Goal: Transaction & Acquisition: Purchase product/service

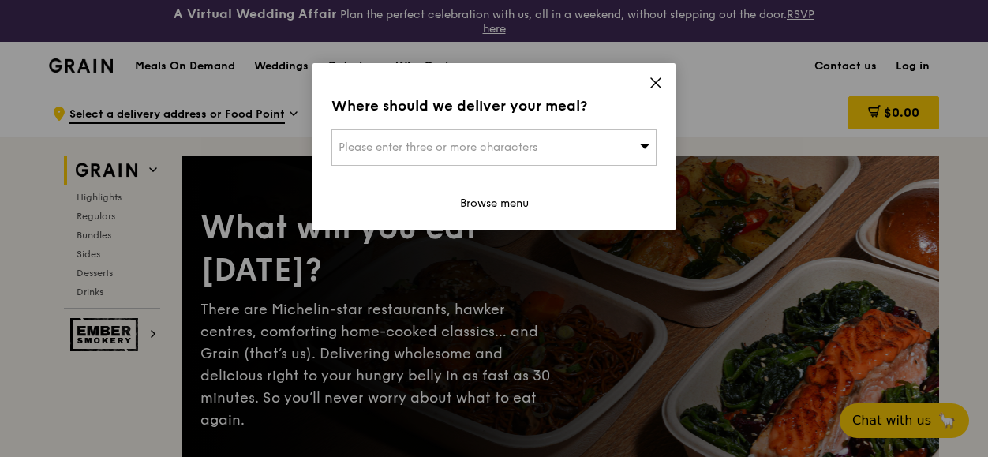
click at [655, 83] on icon at bounding box center [655, 82] width 9 height 9
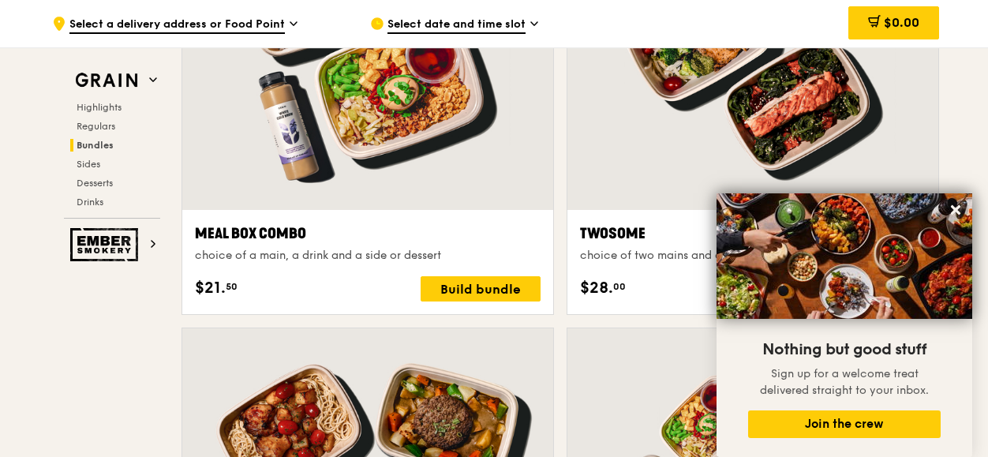
scroll to position [2446, 0]
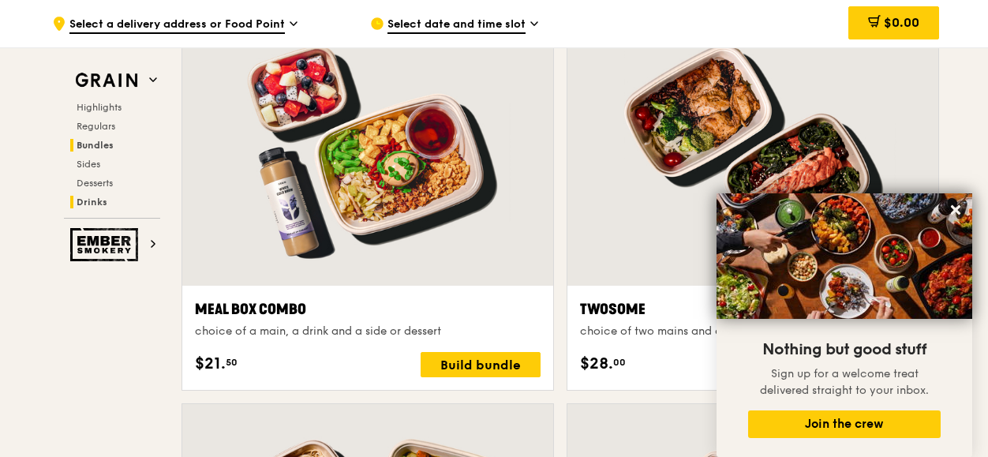
click at [84, 207] on span "Drinks" at bounding box center [92, 201] width 31 height 11
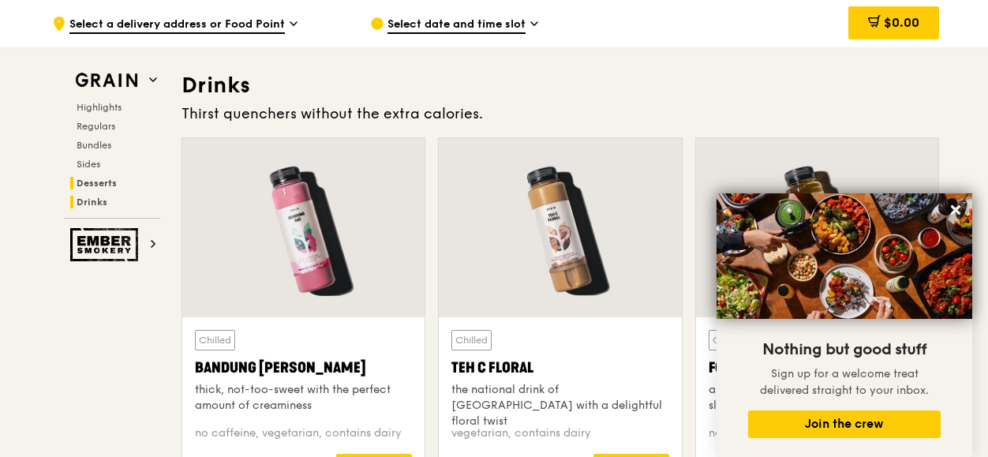
scroll to position [5506, 0]
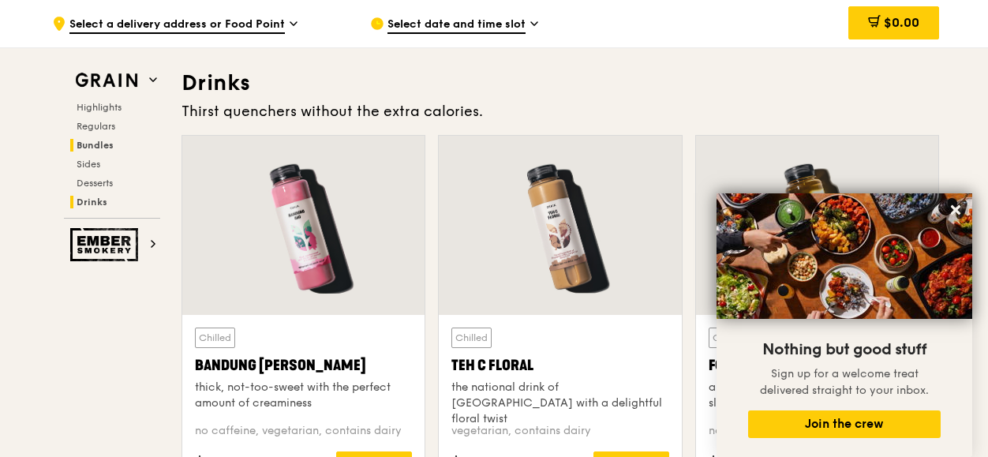
click at [84, 148] on span "Bundles" at bounding box center [95, 145] width 37 height 11
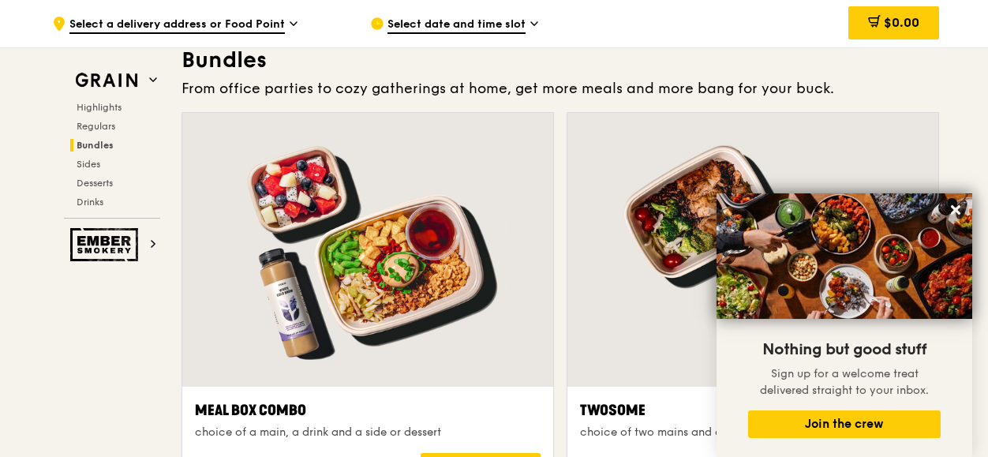
scroll to position [2326, 0]
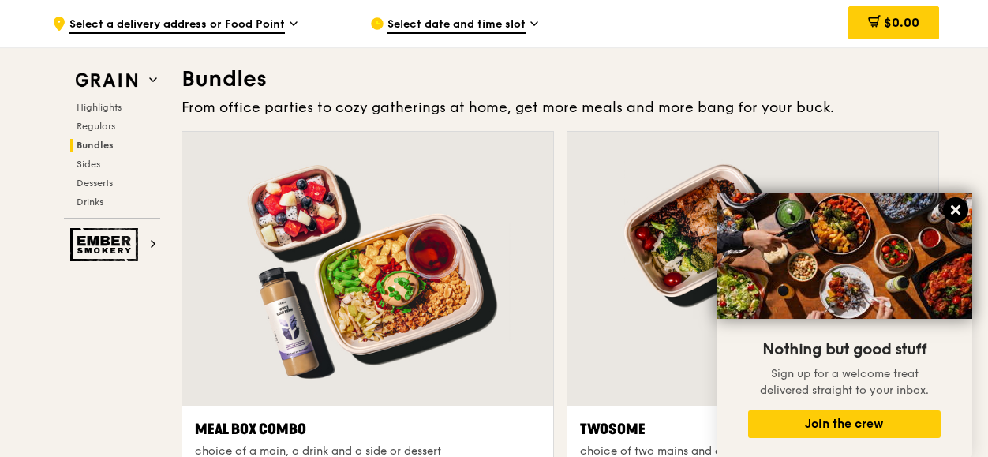
click at [944, 212] on button at bounding box center [955, 209] width 25 height 25
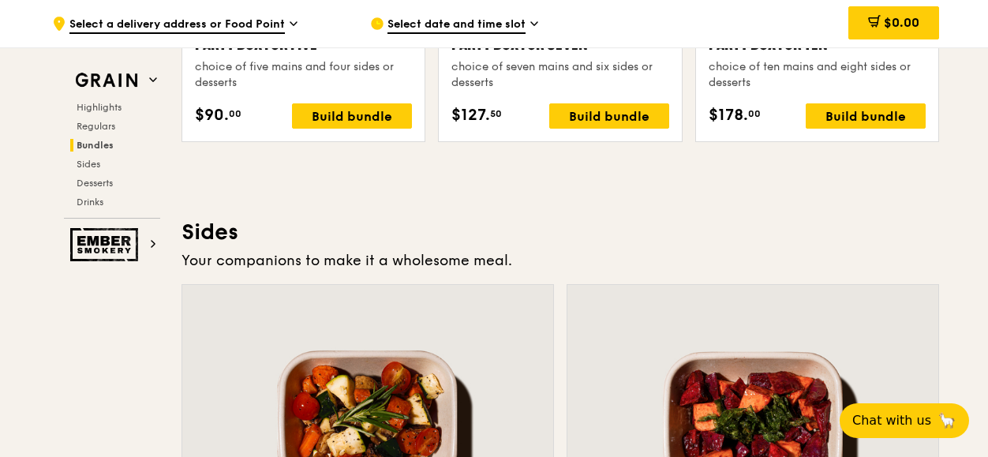
scroll to position [3509, 0]
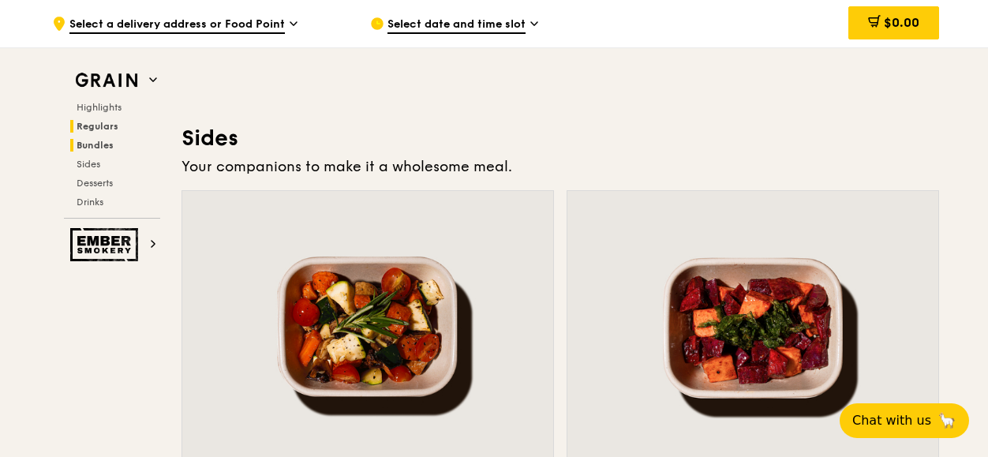
click at [110, 123] on span "Regulars" at bounding box center [98, 126] width 42 height 11
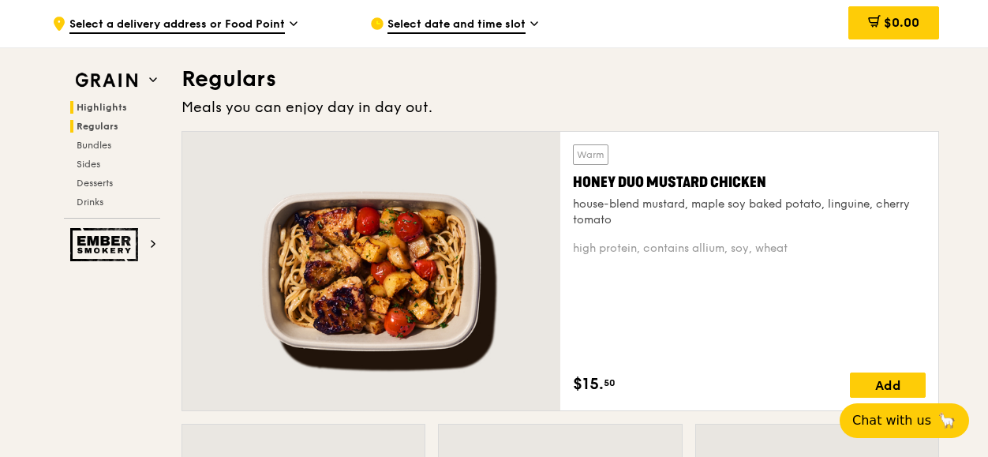
click at [109, 110] on span "Highlights" at bounding box center [102, 107] width 50 height 11
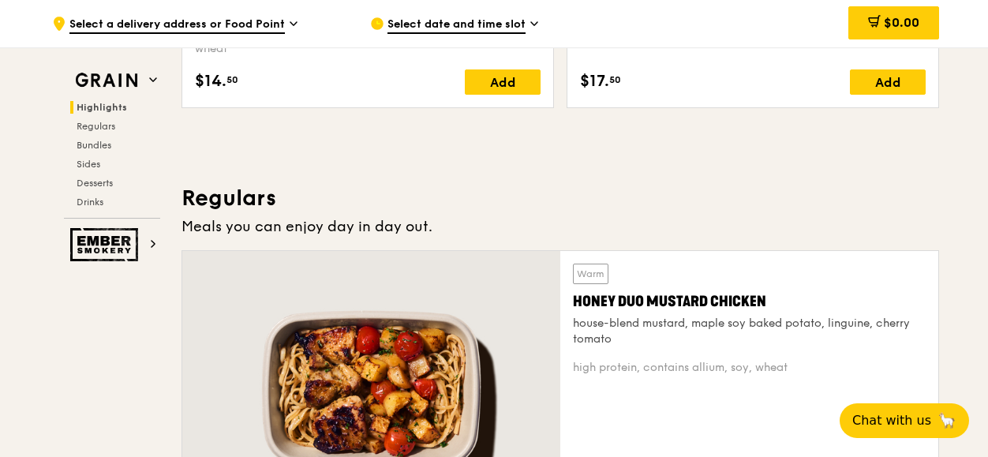
scroll to position [1039, 0]
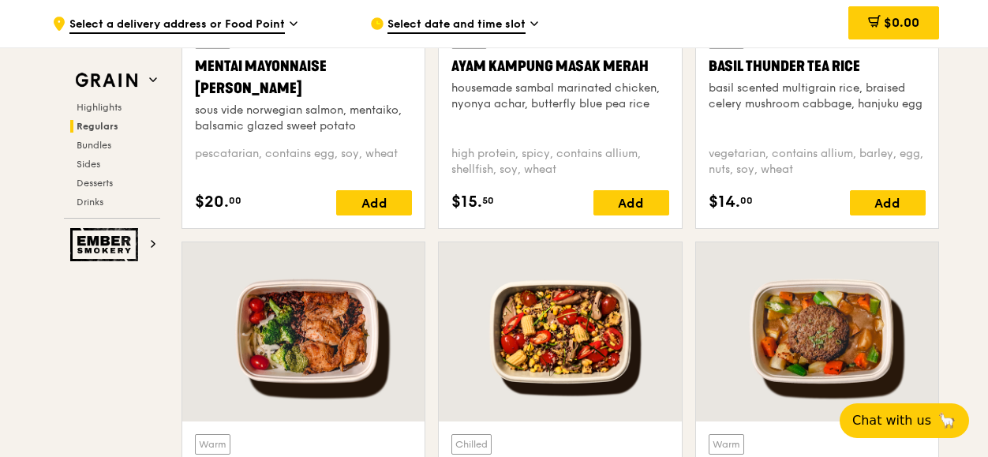
scroll to position [1670, 0]
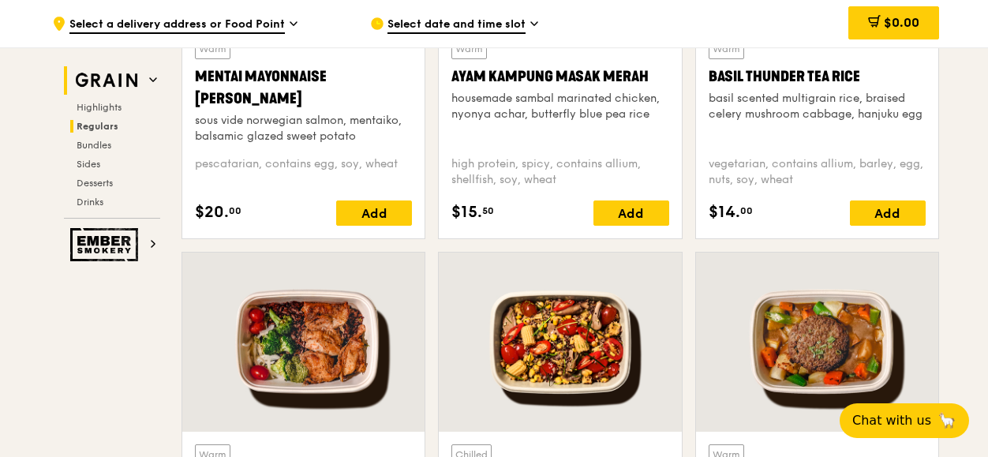
click at [150, 79] on icon at bounding box center [153, 80] width 8 height 8
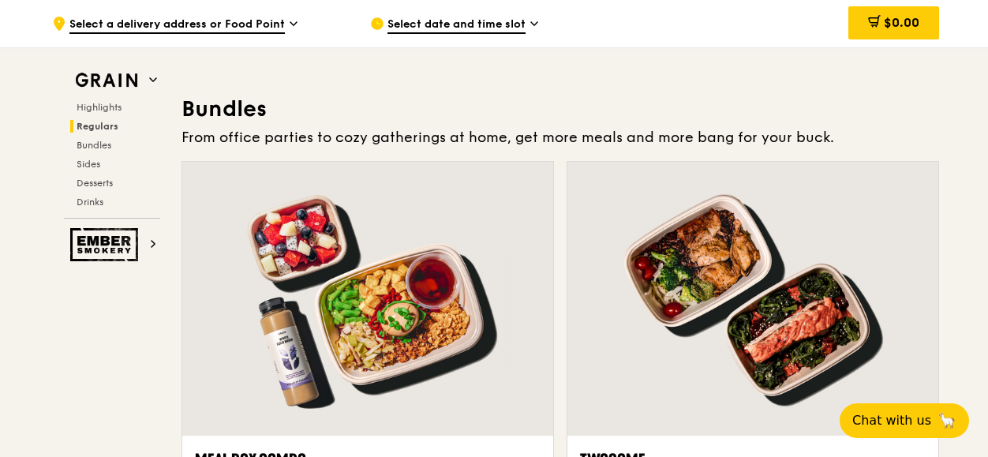
scroll to position [2301, 0]
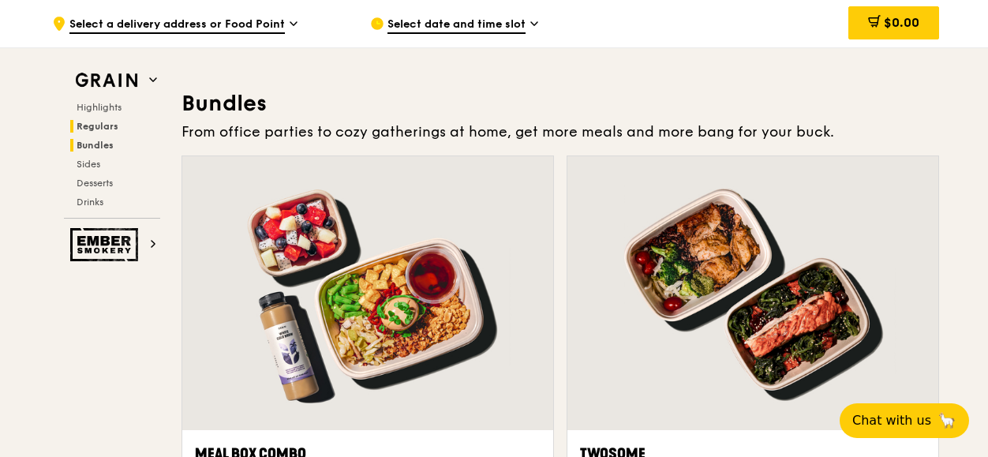
click at [108, 147] on span "Bundles" at bounding box center [95, 145] width 37 height 11
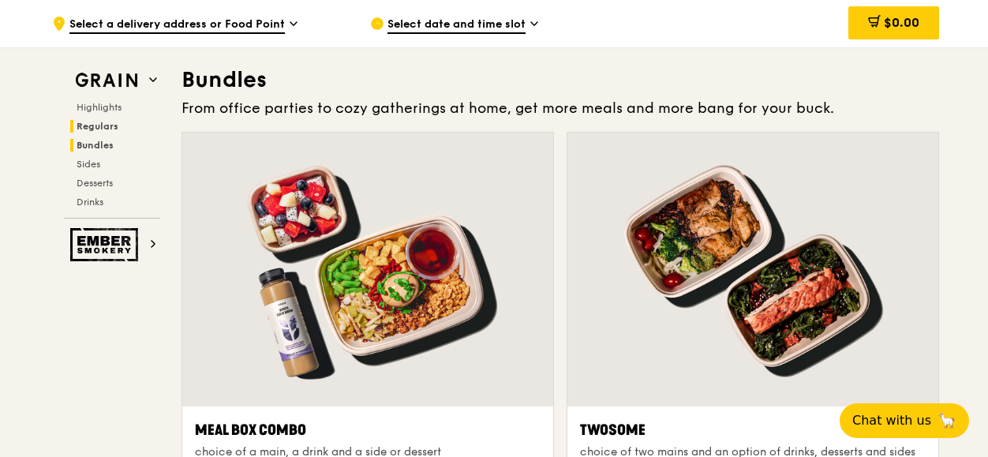
scroll to position [2326, 0]
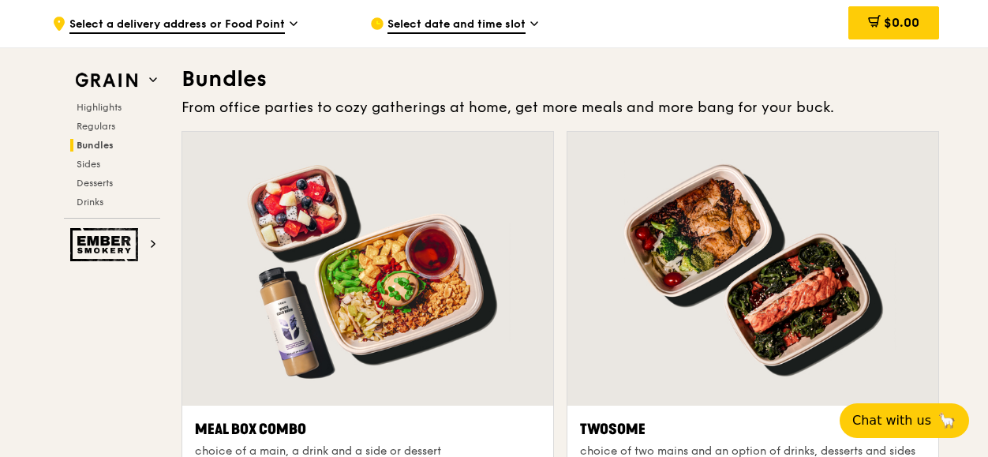
click at [110, 113] on h2 "Highlights" at bounding box center [115, 107] width 90 height 13
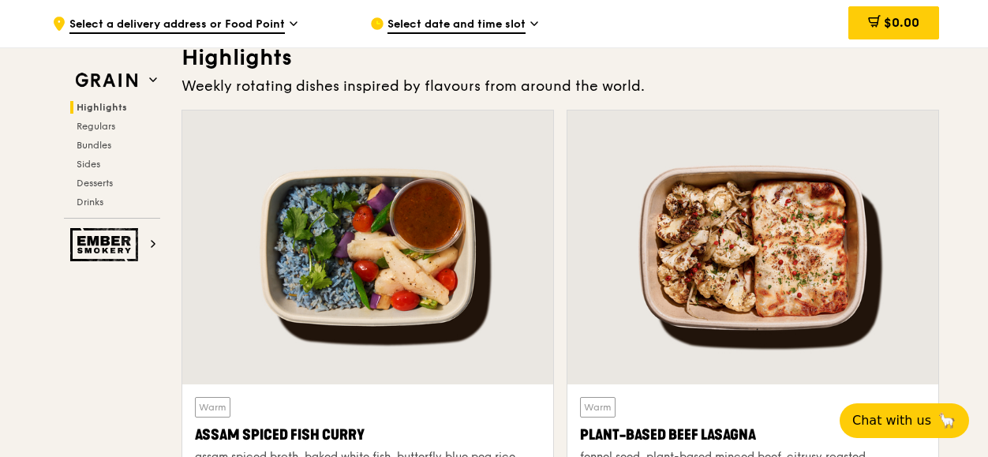
scroll to position [487, 0]
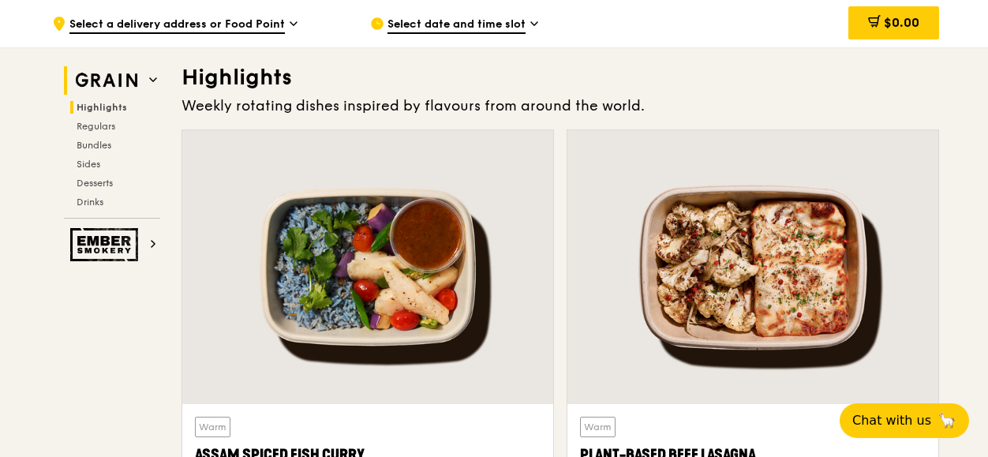
click at [152, 80] on icon at bounding box center [153, 79] width 6 height 3
click at [106, 129] on span "Regulars" at bounding box center [98, 126] width 42 height 11
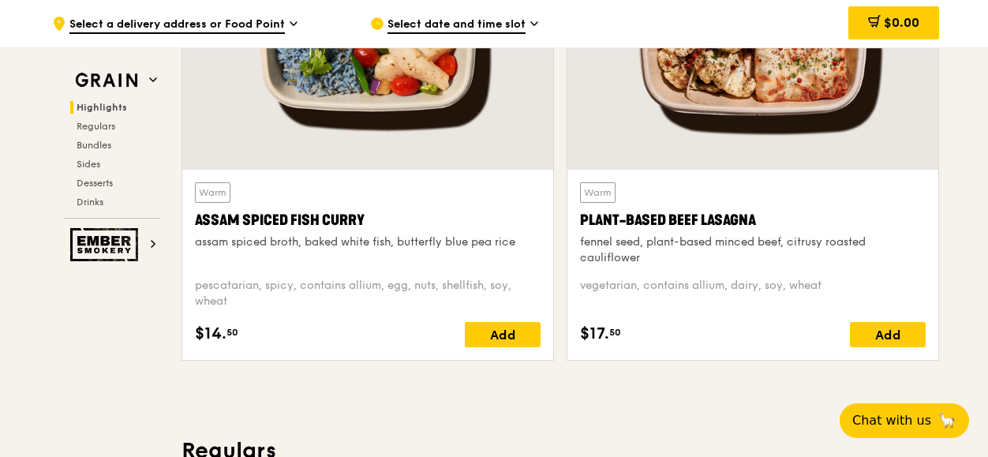
scroll to position [461, 0]
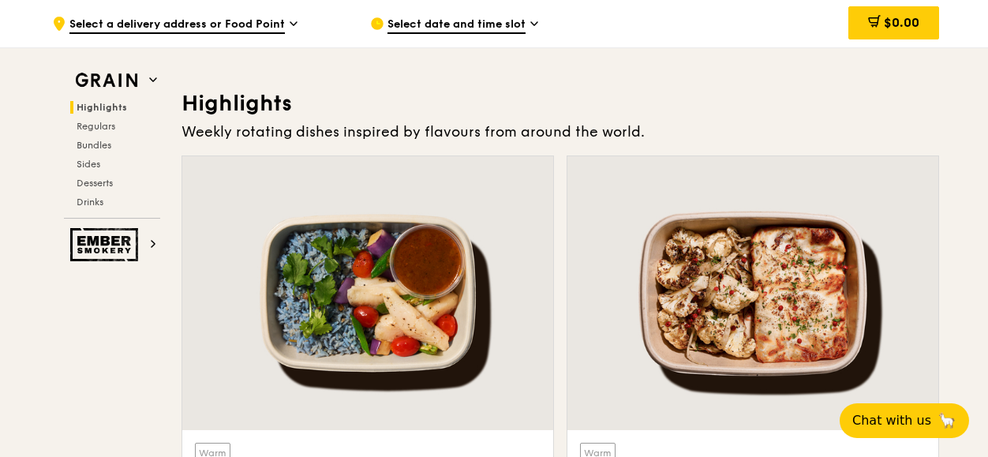
click at [448, 127] on div "Weekly rotating dishes inspired by flavours from around the world." at bounding box center [559, 132] width 757 height 22
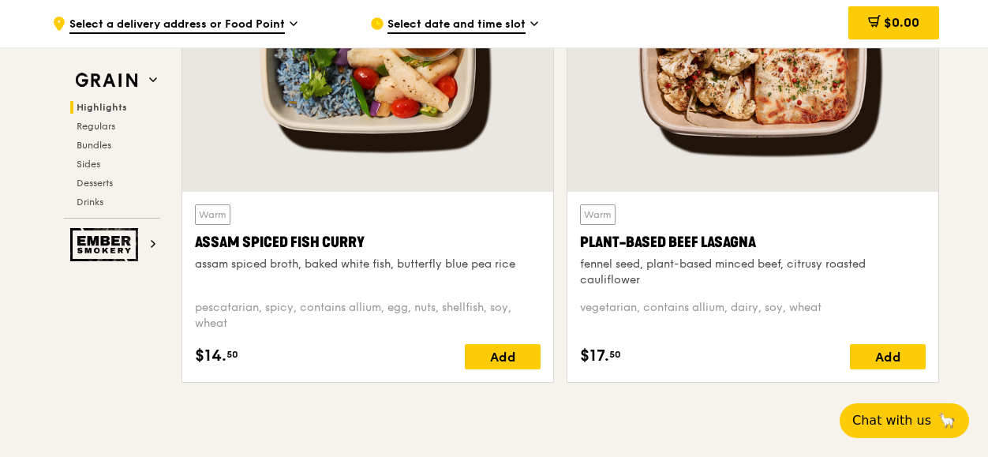
scroll to position [697, 0]
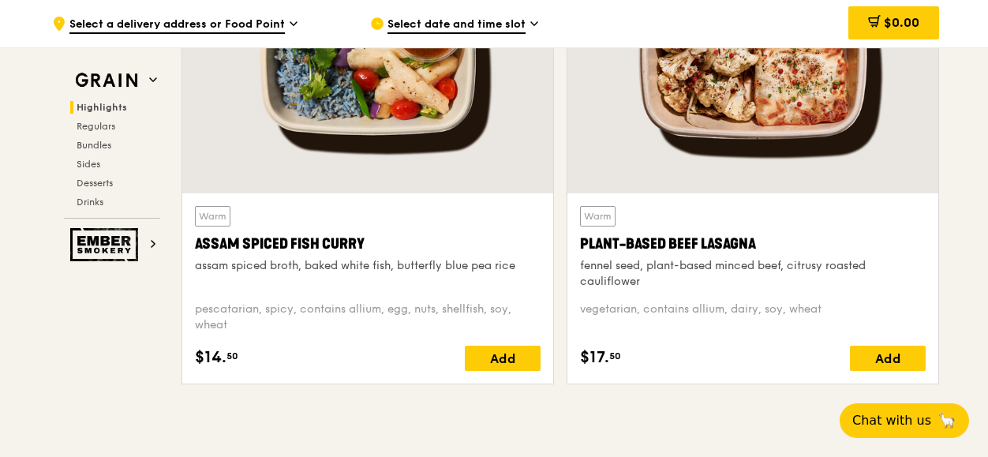
click at [711, 263] on div "fennel seed, plant-based minced beef, citrusy roasted cauliflower" at bounding box center [753, 274] width 346 height 32
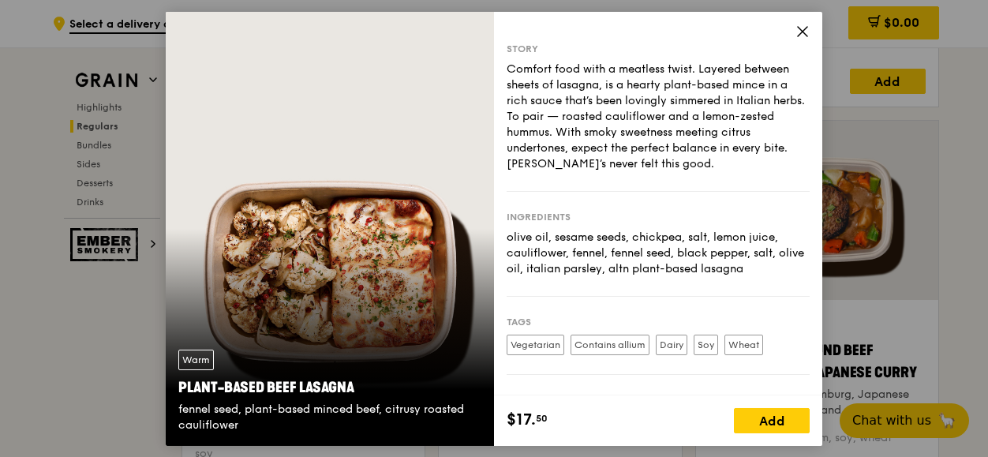
scroll to position [0, 0]
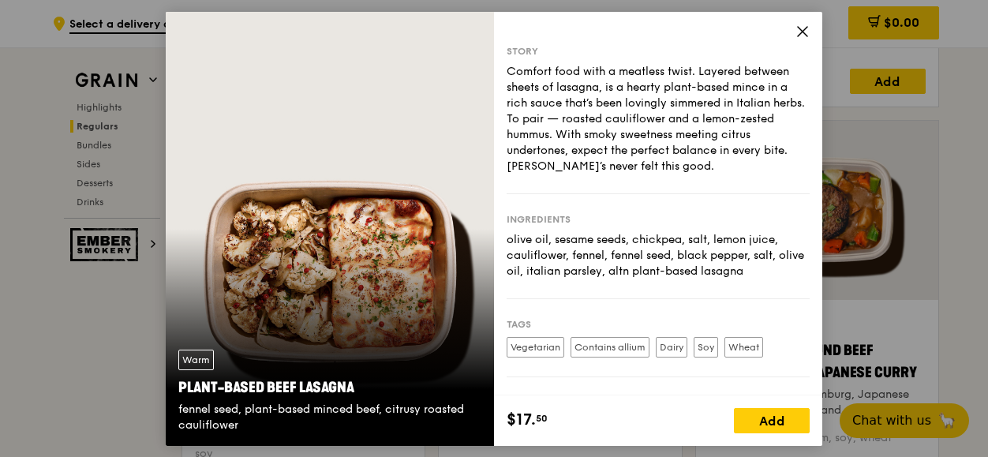
click at [805, 28] on icon at bounding box center [802, 30] width 9 height 9
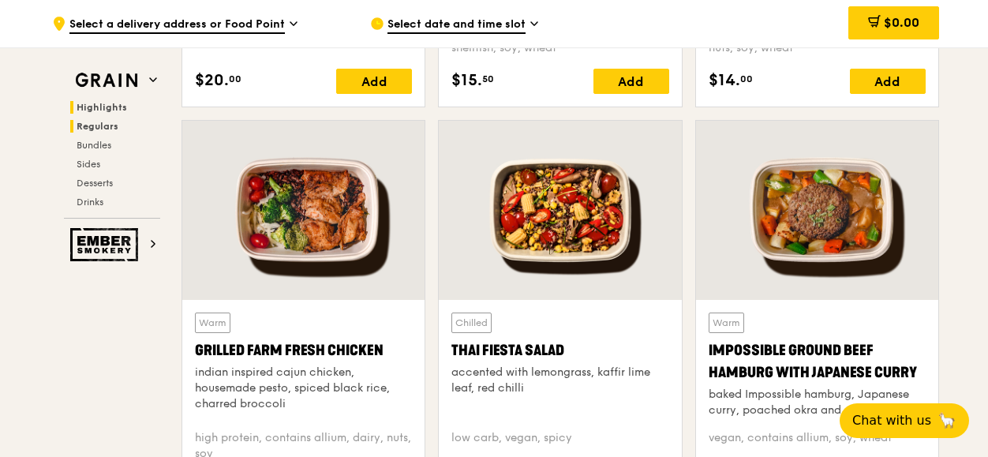
click at [114, 107] on span "Highlights" at bounding box center [102, 107] width 50 height 11
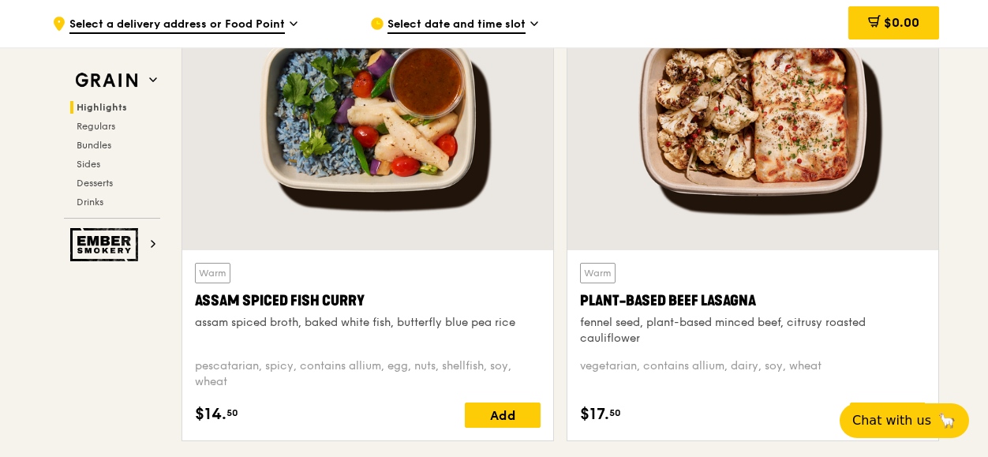
scroll to position [724, 0]
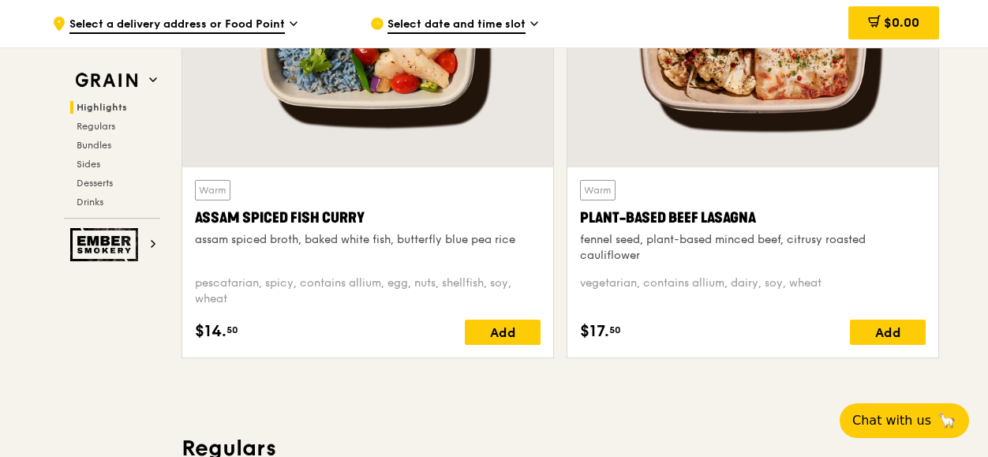
click at [604, 217] on div "Plant-Based Beef Lasagna" at bounding box center [753, 218] width 346 height 22
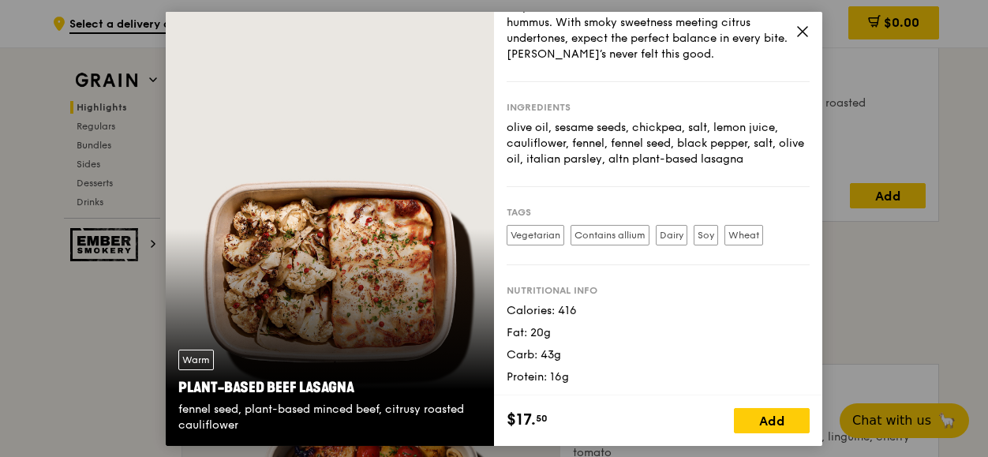
scroll to position [881, 0]
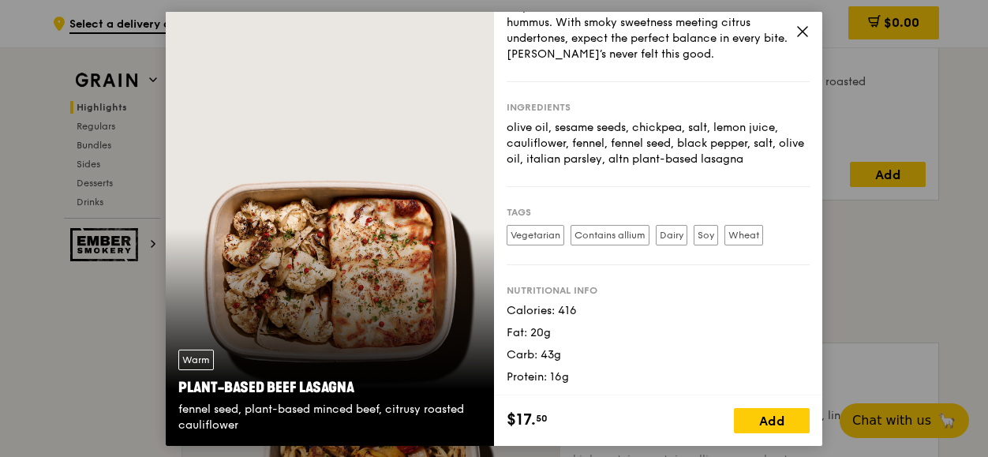
click at [529, 230] on label "Vegetarian" at bounding box center [536, 234] width 58 height 21
click at [527, 234] on label "Vegetarian" at bounding box center [536, 234] width 58 height 21
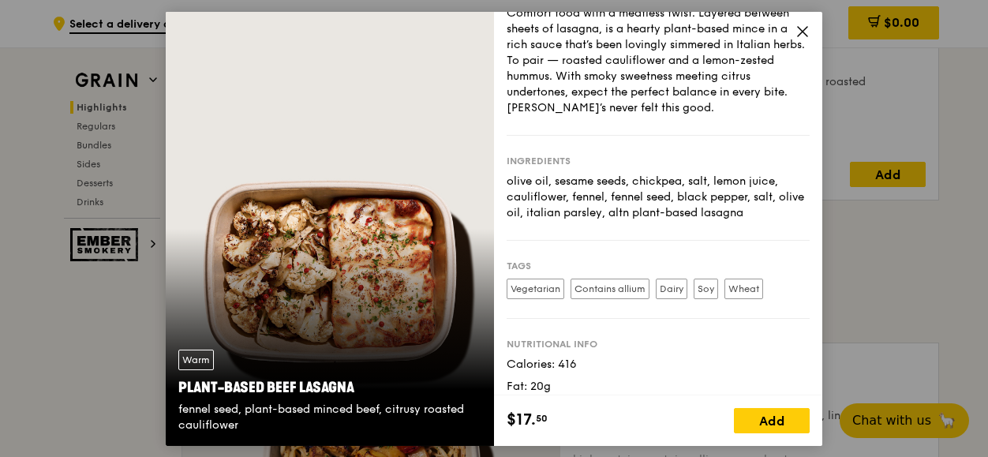
scroll to position [33, 0]
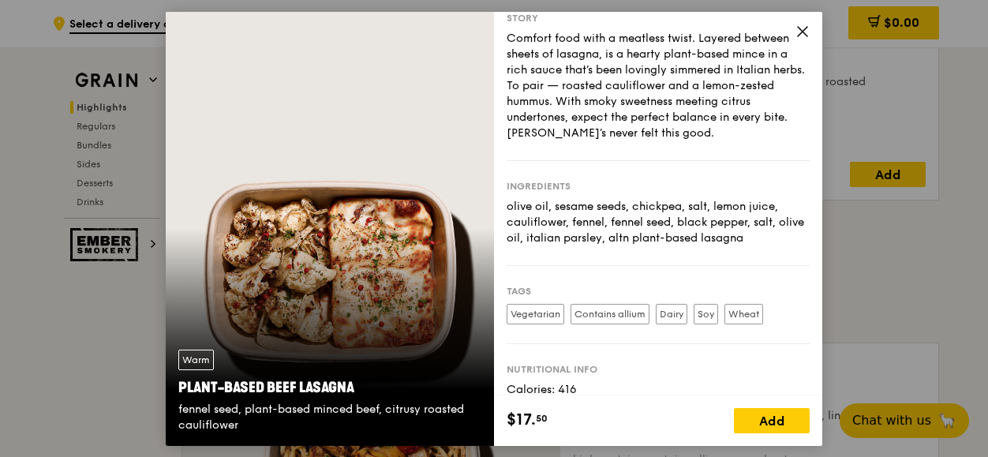
click at [805, 31] on icon at bounding box center [802, 31] width 14 height 14
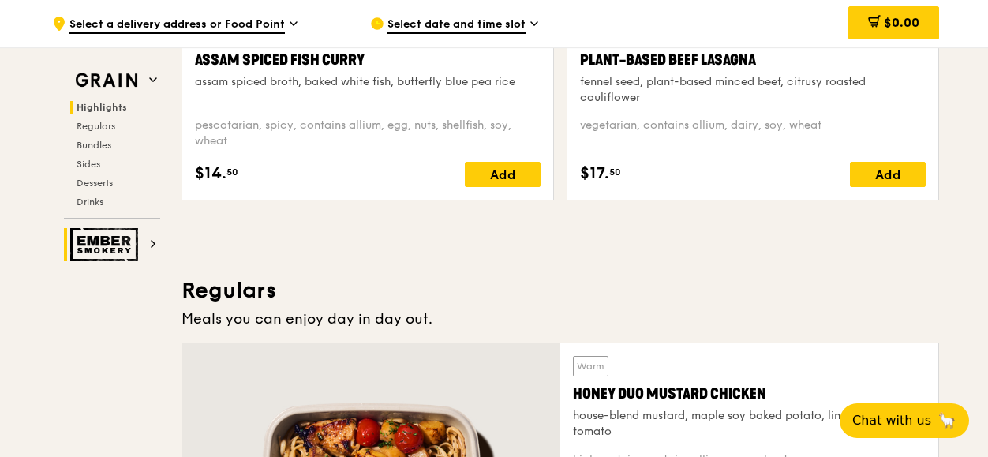
click at [109, 241] on img at bounding box center [106, 244] width 73 height 33
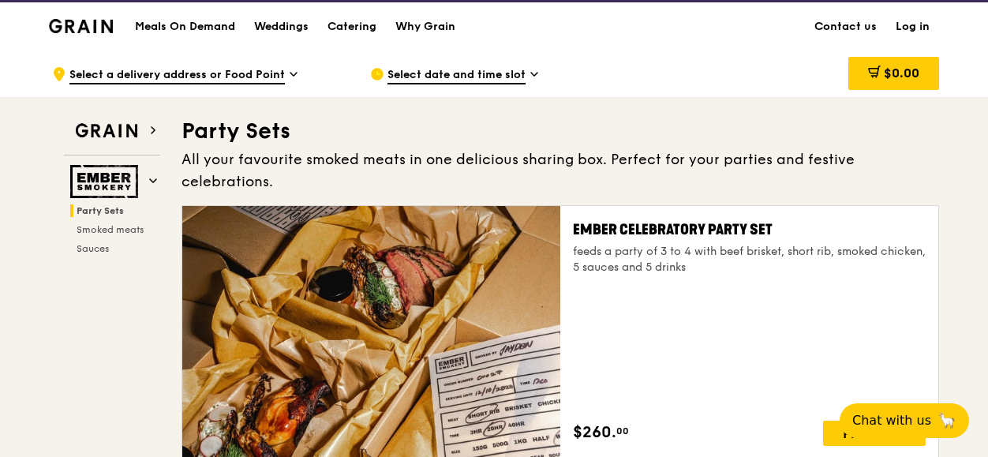
scroll to position [13, 0]
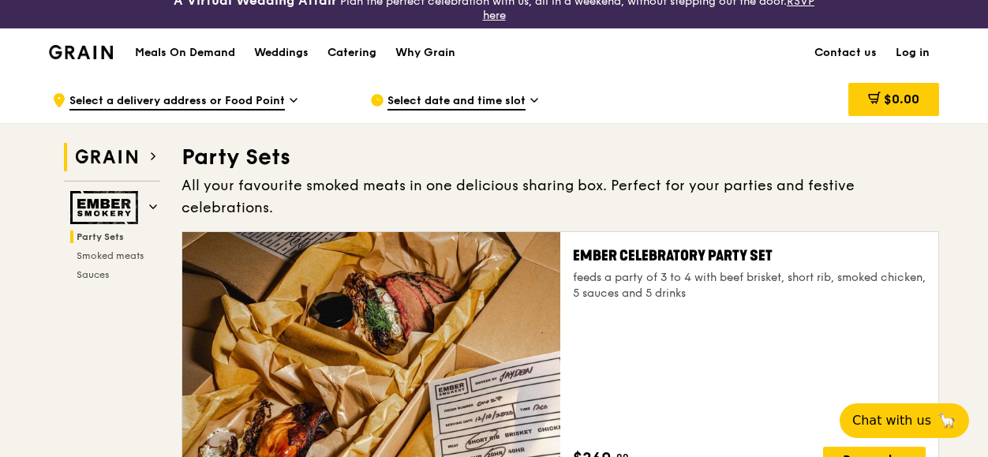
click at [136, 151] on img at bounding box center [106, 157] width 73 height 28
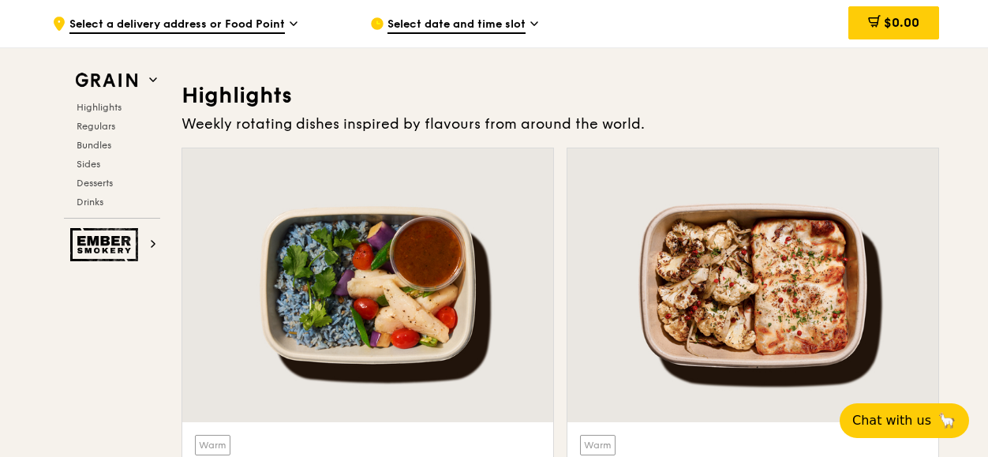
scroll to position [487, 0]
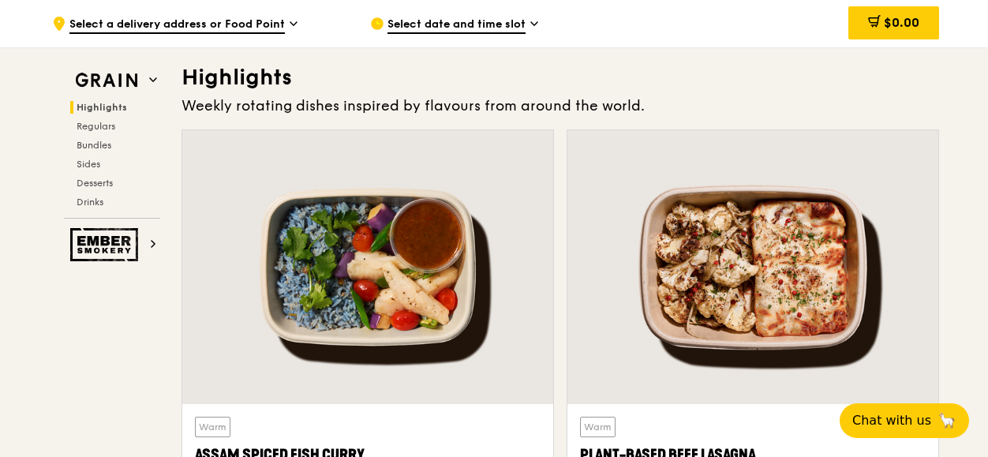
click at [264, 77] on h3 "Highlights" at bounding box center [559, 77] width 757 height 28
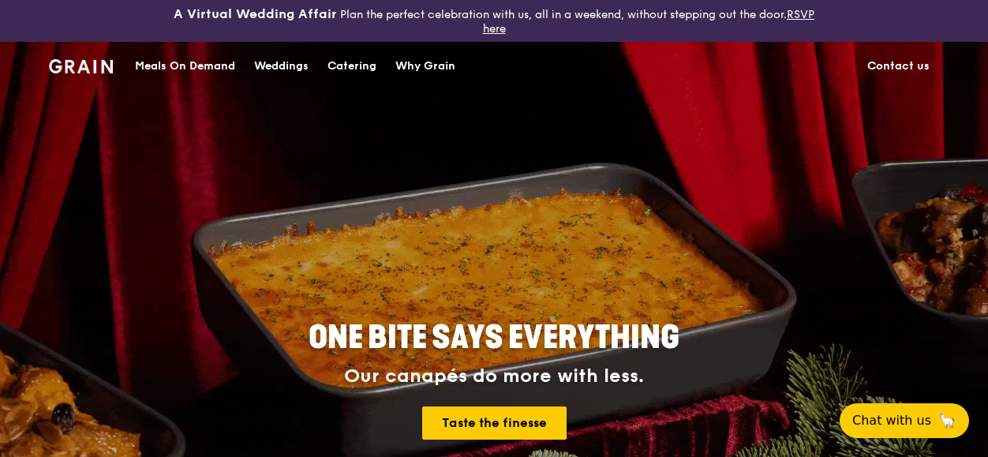
click at [209, 65] on div "Meals On Demand" at bounding box center [185, 66] width 100 height 47
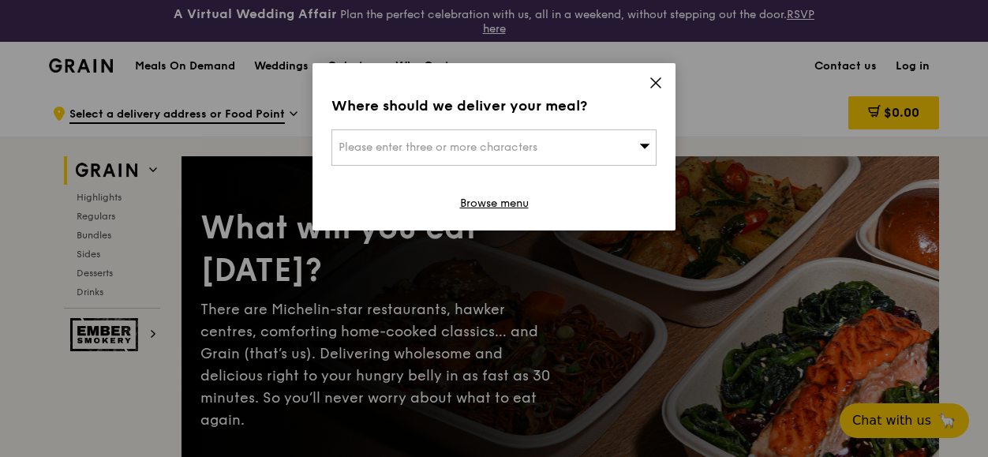
click at [580, 144] on div "Please enter three or more characters" at bounding box center [493, 147] width 325 height 36
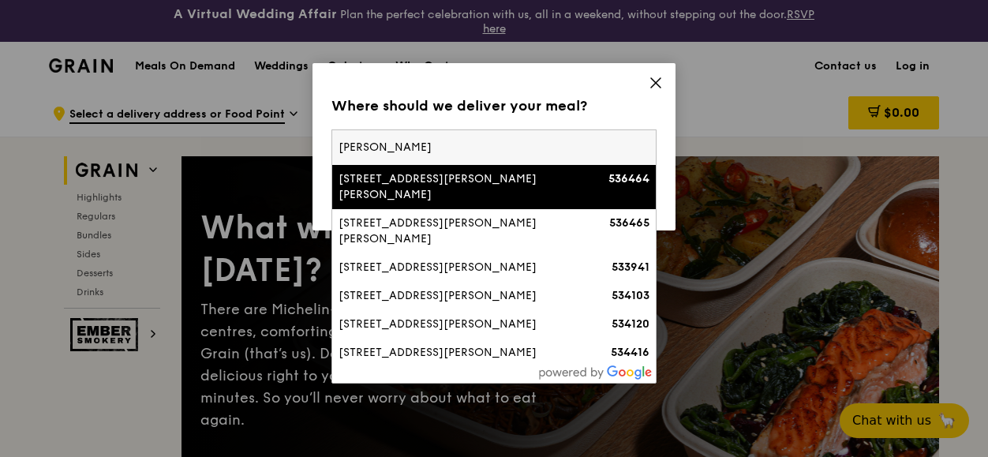
type input "Tai seng"
click at [450, 179] on div "1 Tai Seng Avenue, Tai Seng Exchange" at bounding box center [455, 187] width 234 height 32
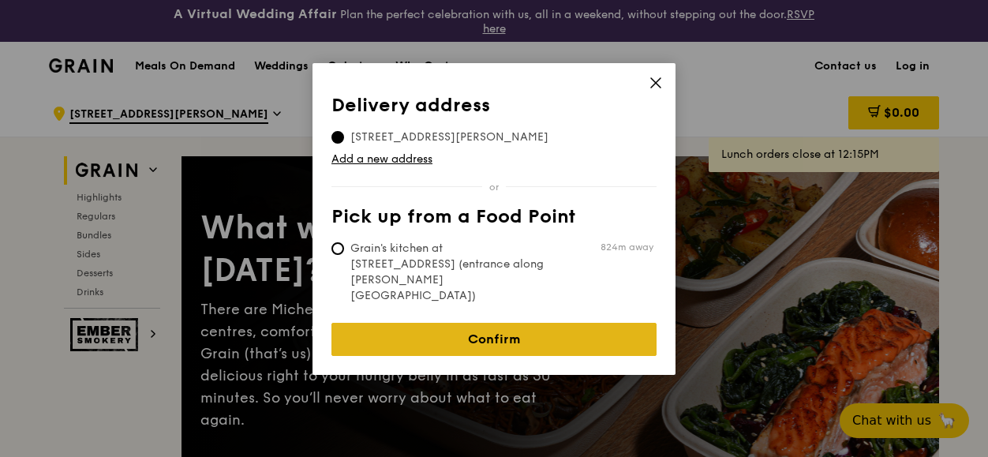
click at [514, 323] on link "Confirm" at bounding box center [493, 339] width 325 height 33
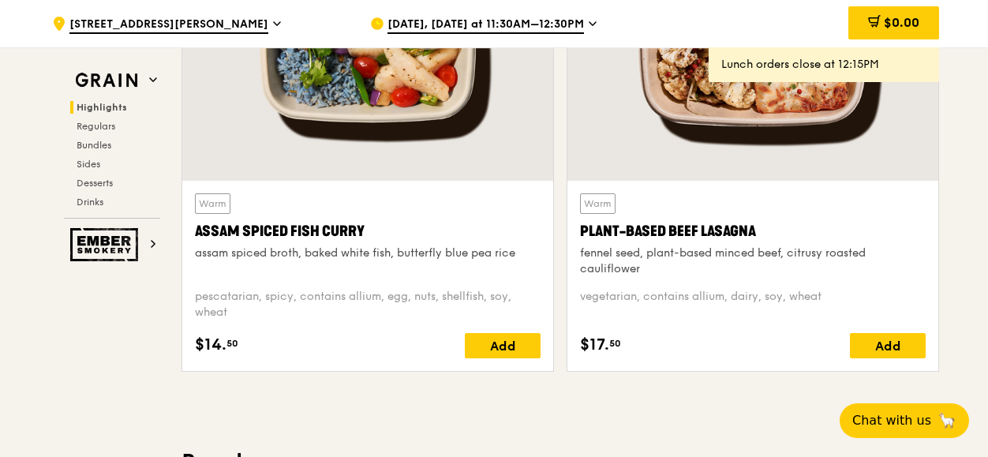
scroll to position [631, 0]
